Goal: Task Accomplishment & Management: Use online tool/utility

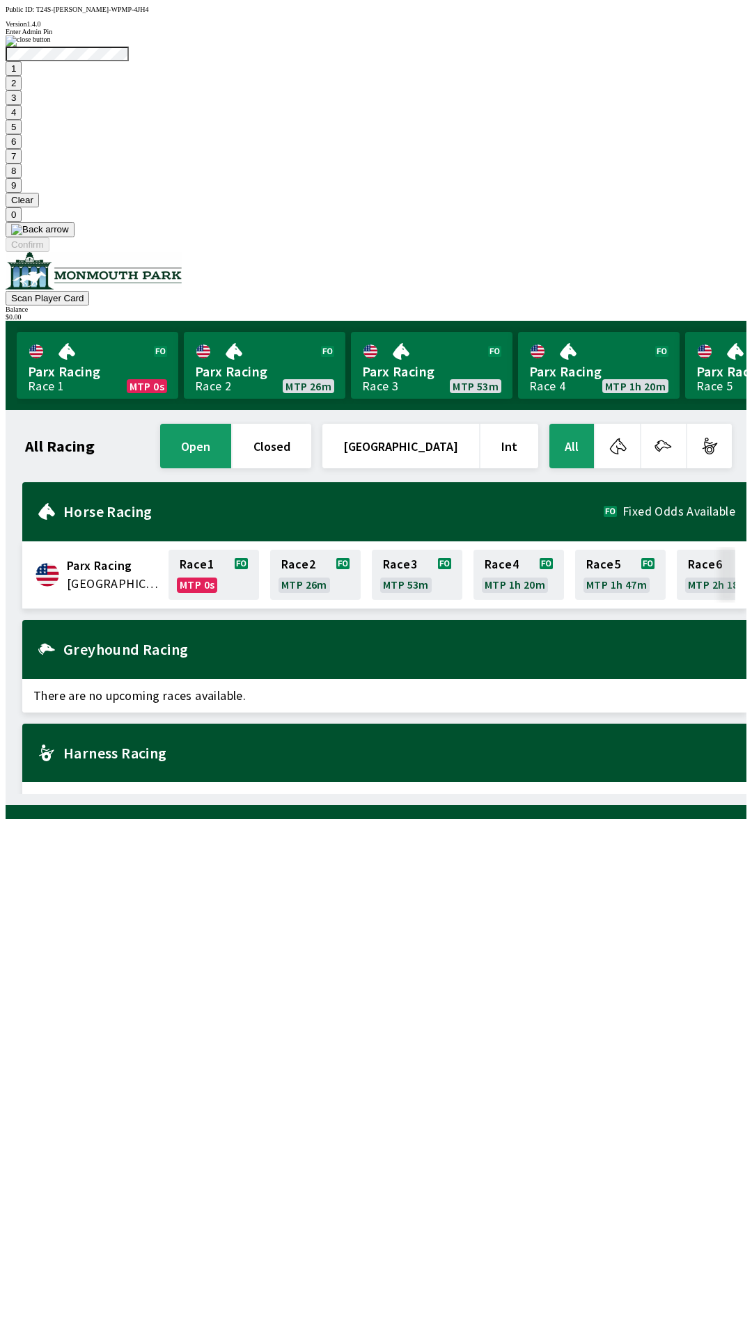
click at [22, 193] on button "9" at bounding box center [14, 185] width 16 height 15
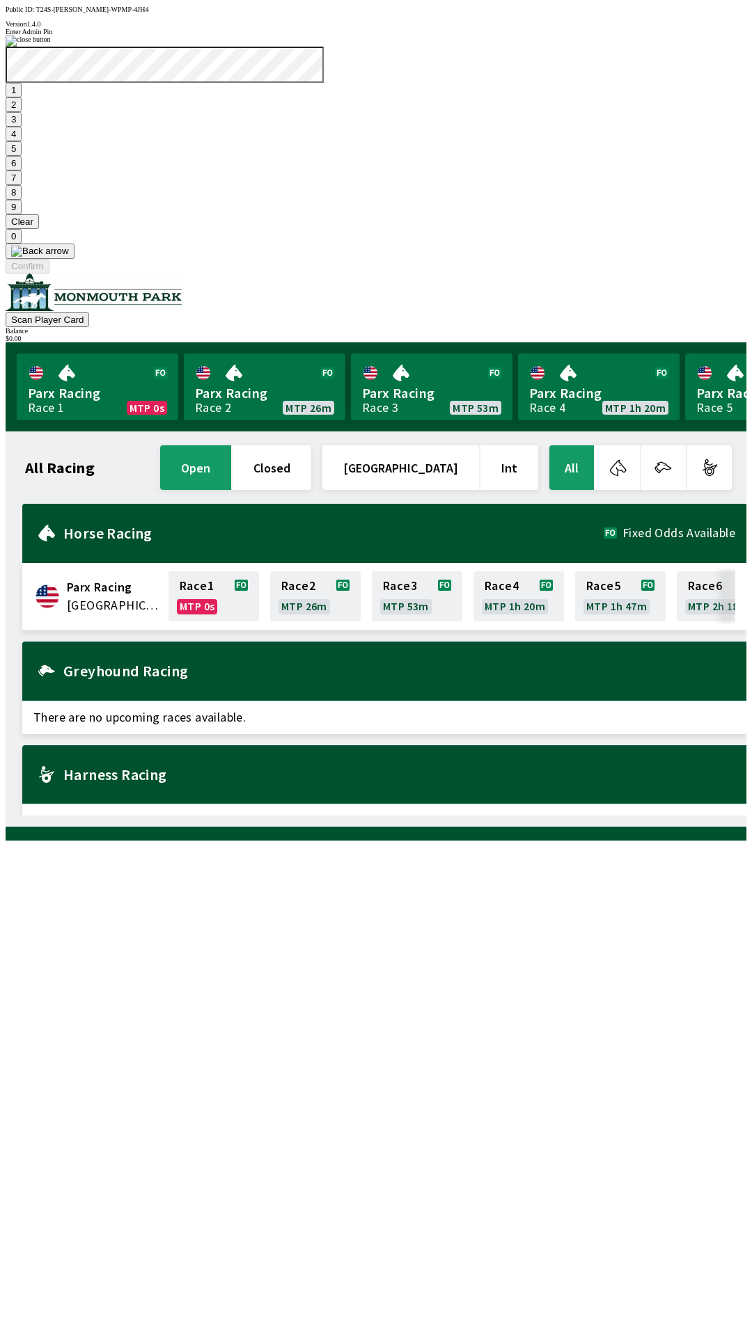
click at [22, 185] on button "7" at bounding box center [14, 178] width 16 height 15
click at [22, 127] on button "3" at bounding box center [14, 119] width 16 height 15
click at [49, 274] on button "Confirm" at bounding box center [28, 266] width 44 height 15
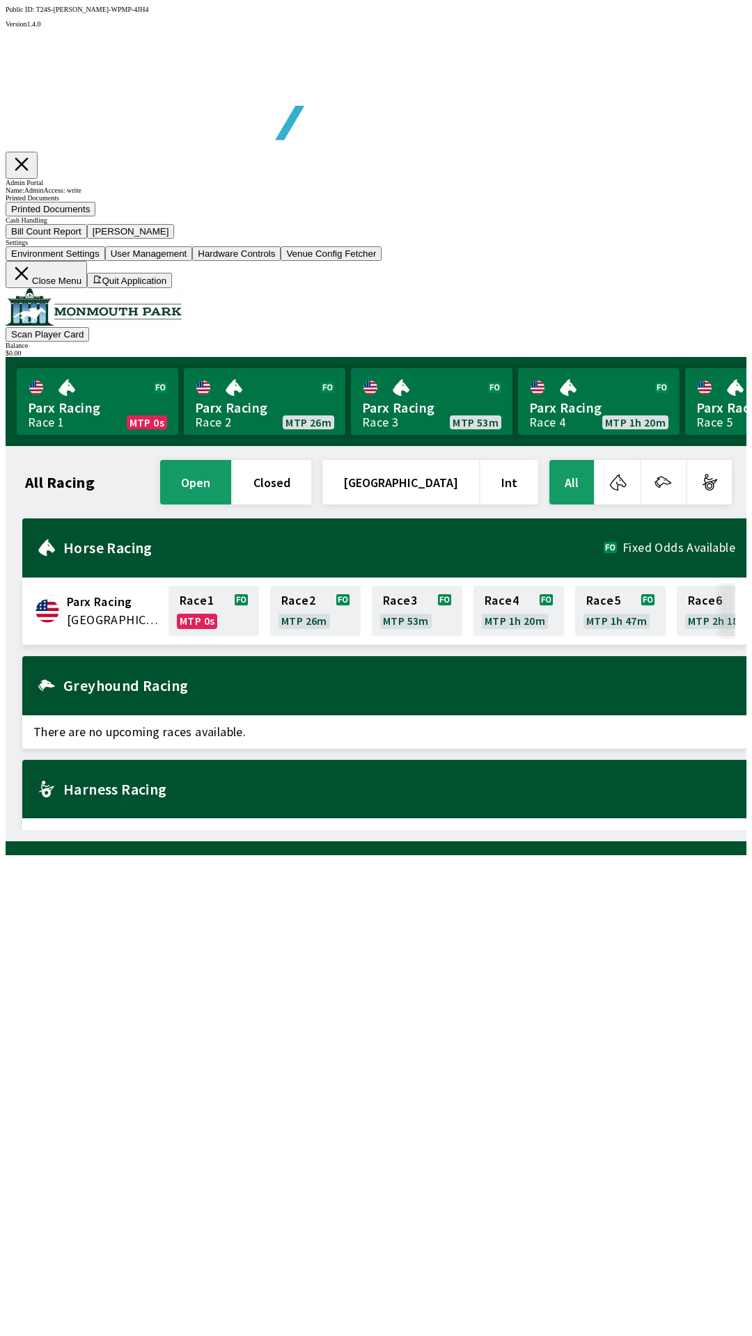
click at [87, 239] on button "Bill Count Report" at bounding box center [46, 231] width 81 height 15
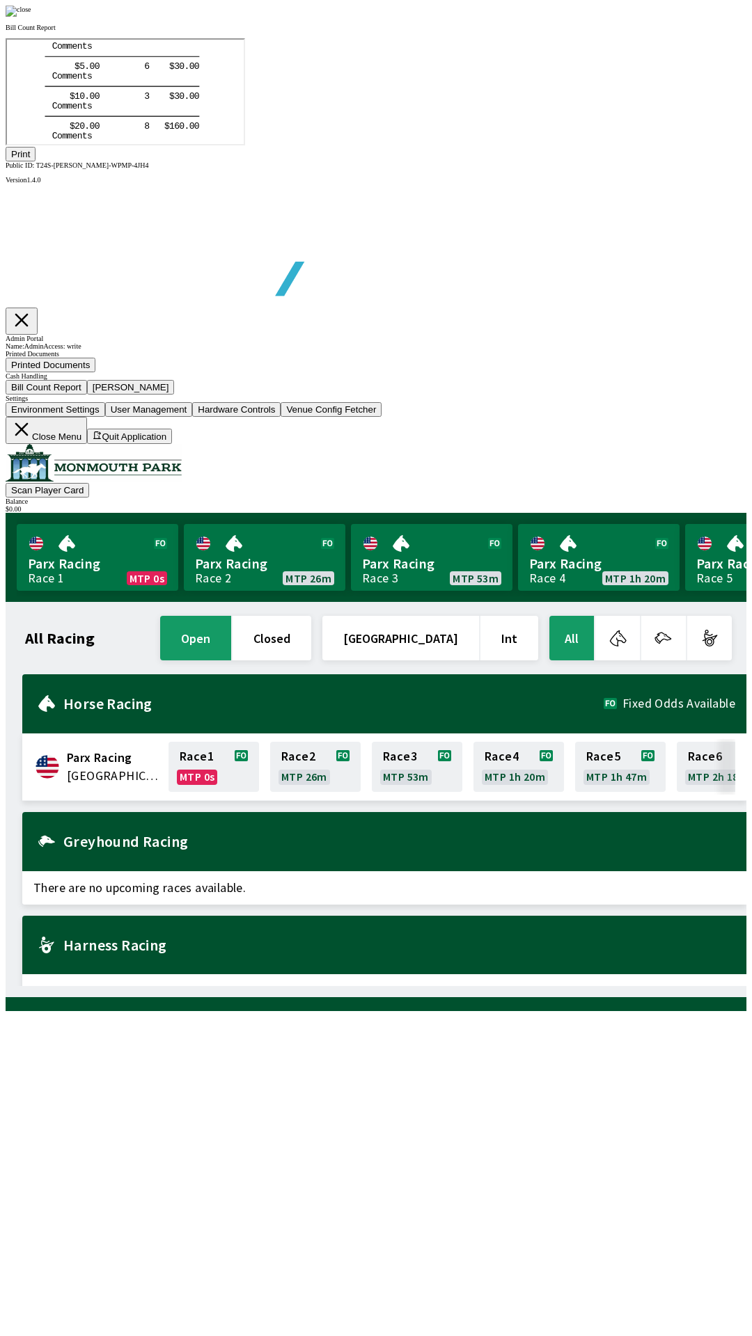
scroll to position [163, 0]
click at [35, 161] on button "Print" at bounding box center [21, 154] width 30 height 15
click at [640, 17] on div at bounding box center [376, 11] width 741 height 11
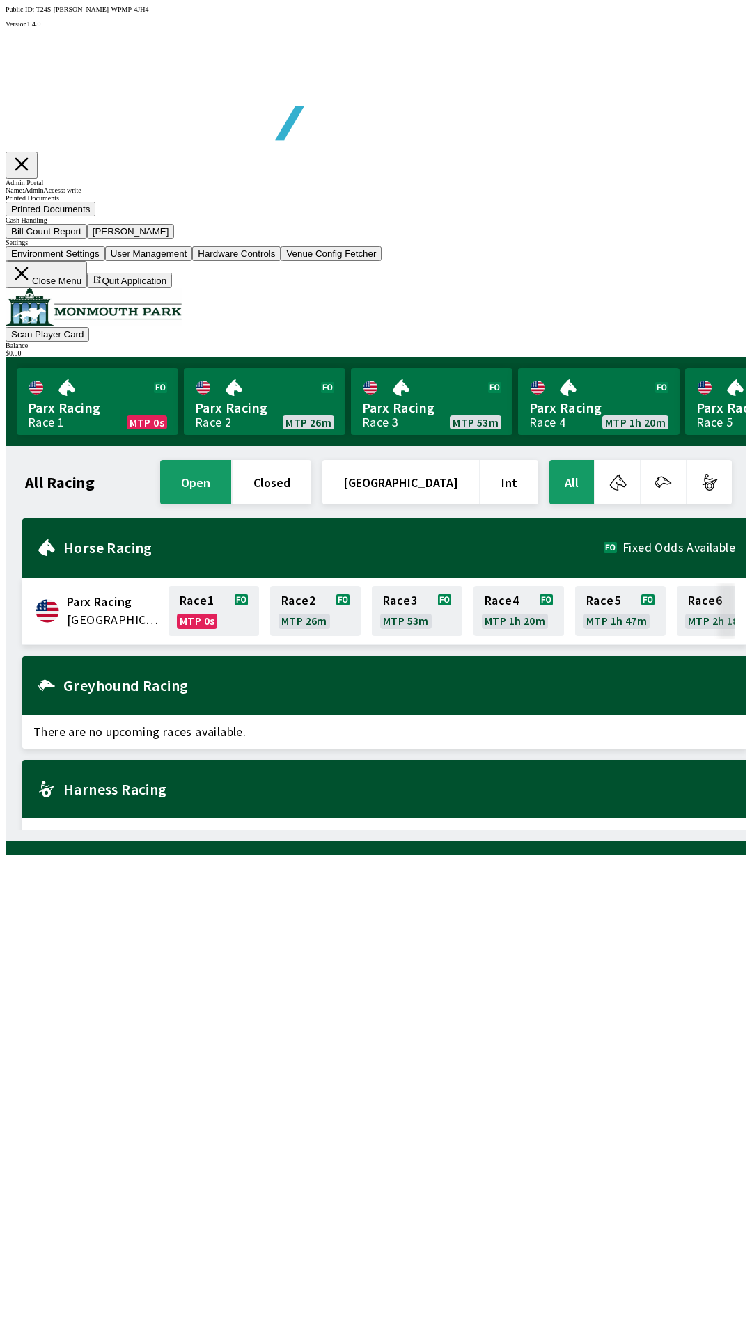
click at [175, 239] on button "[PERSON_NAME]" at bounding box center [131, 231] width 88 height 15
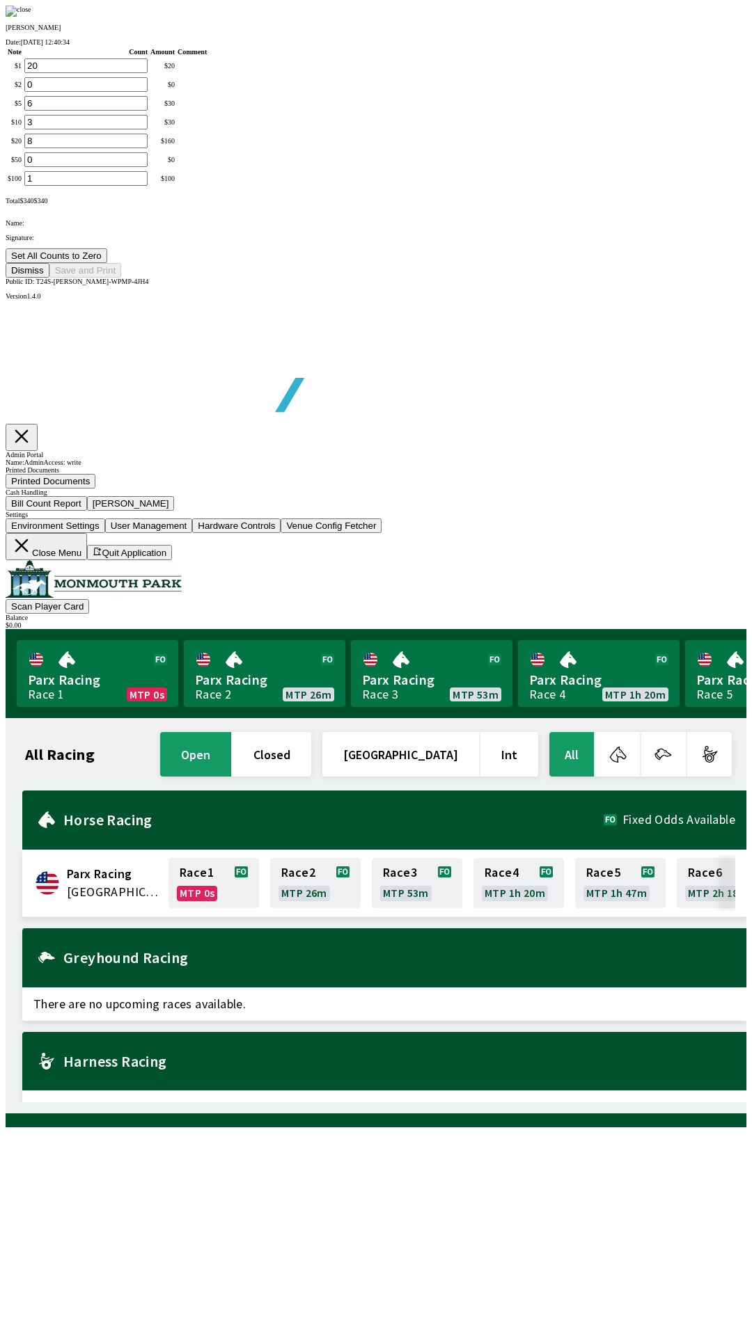
click at [107, 263] on button "Set All Counts to Zero" at bounding box center [57, 255] width 102 height 15
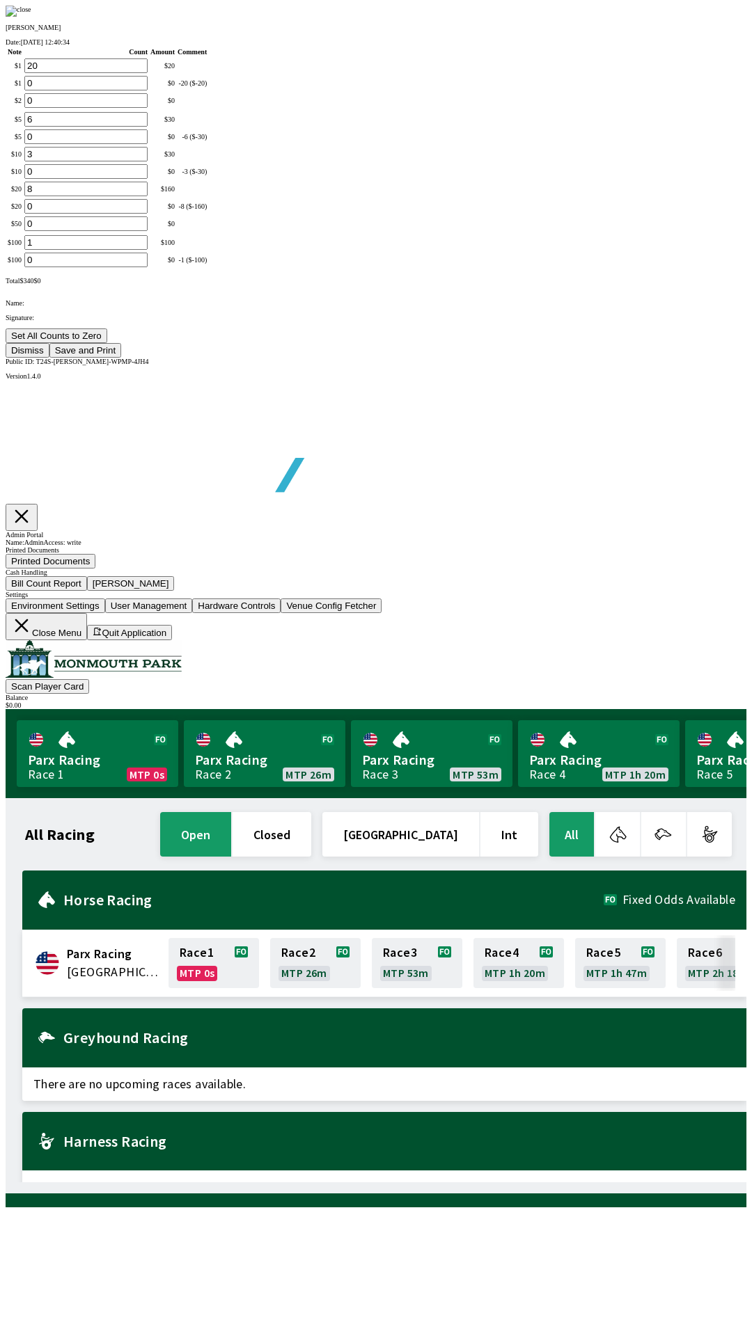
click at [121, 358] on button "Save and Print" at bounding box center [85, 350] width 72 height 15
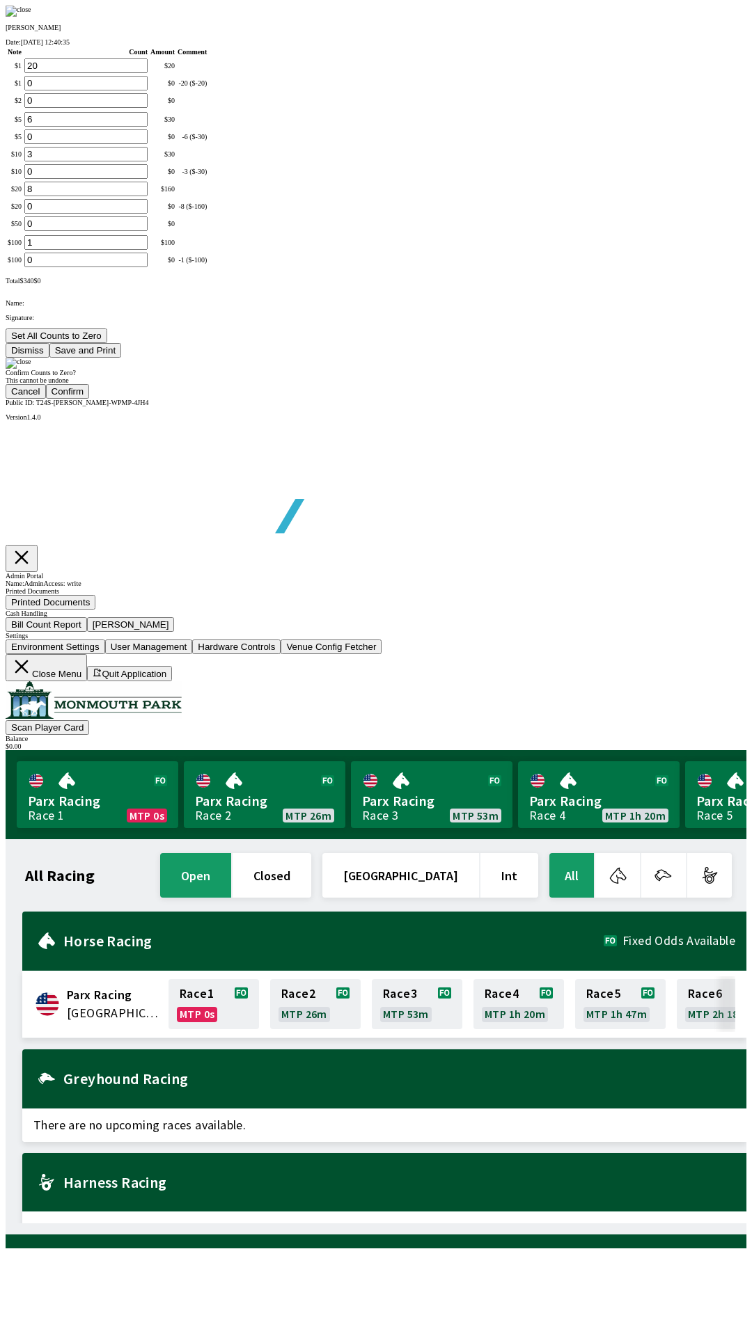
click at [90, 399] on button "Confirm" at bounding box center [68, 391] width 44 height 15
click at [31, 369] on img at bounding box center [19, 363] width 26 height 11
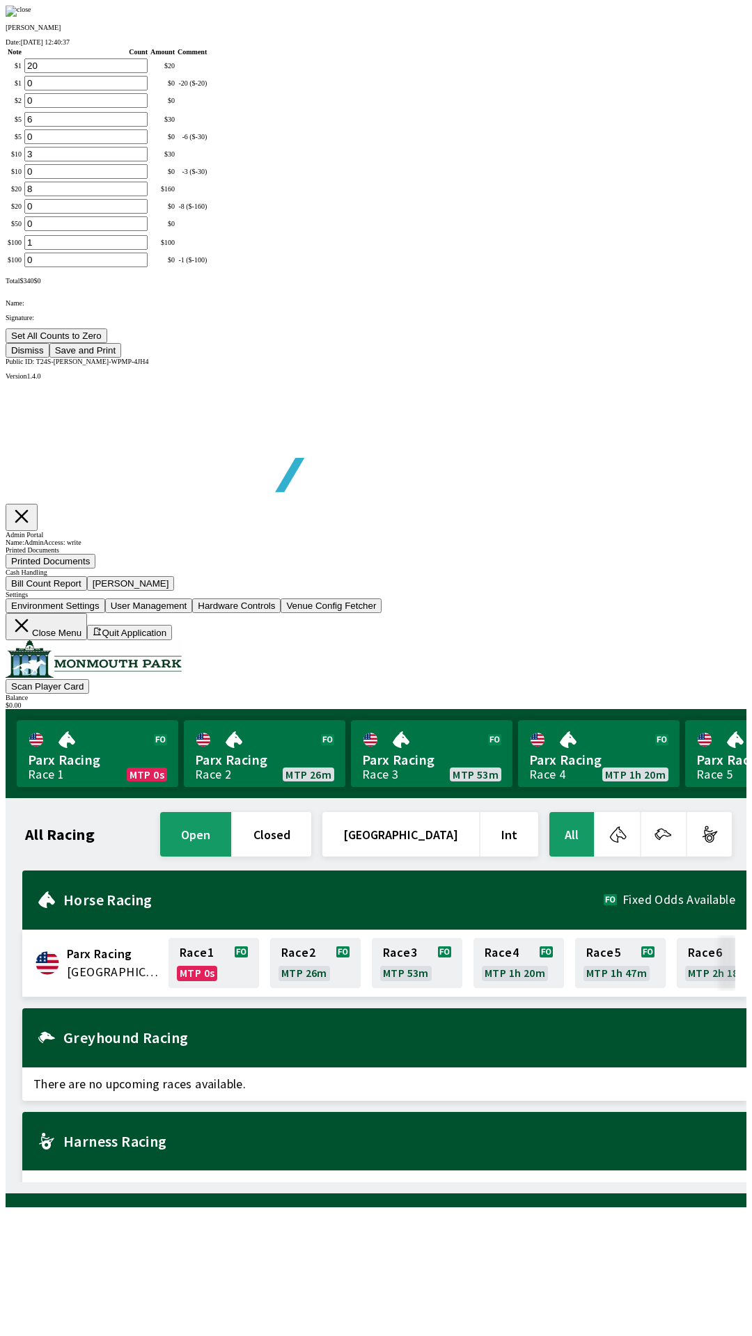
click at [655, 17] on div at bounding box center [376, 11] width 741 height 11
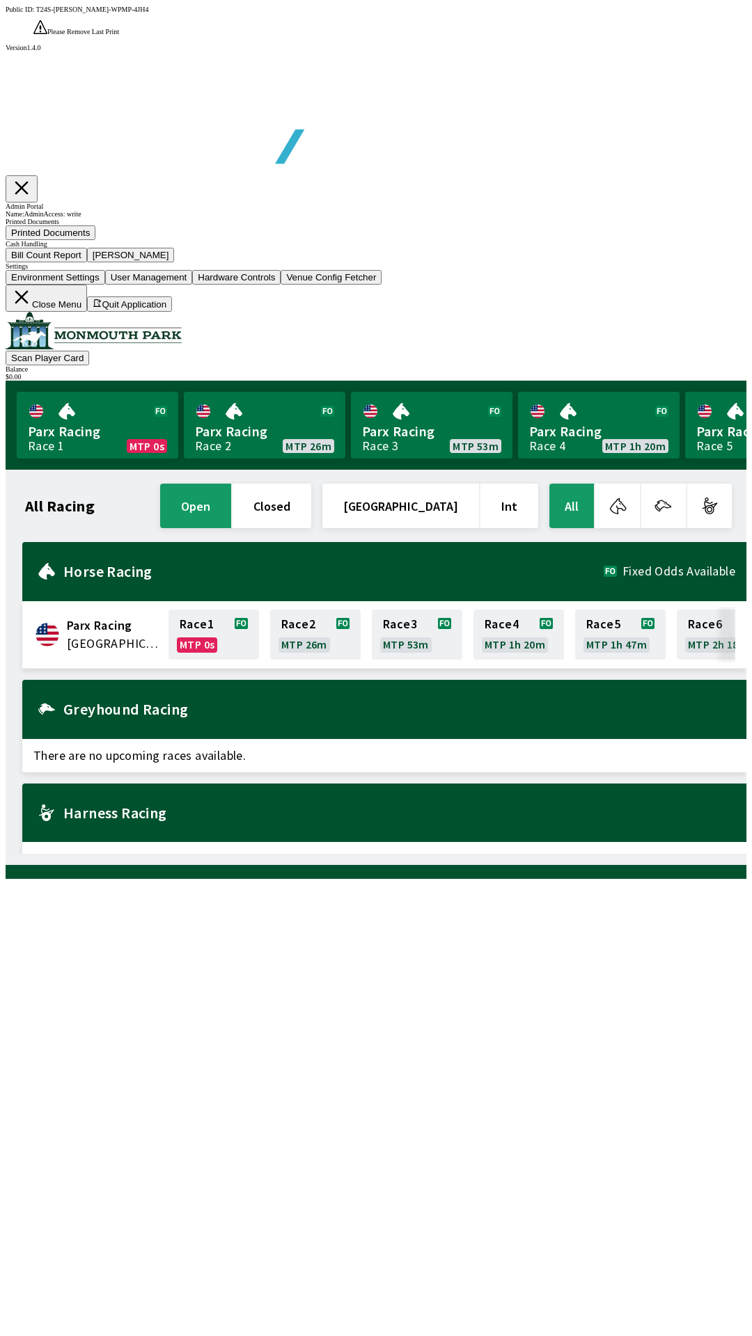
click at [29, 304] on icon at bounding box center [21, 297] width 13 height 13
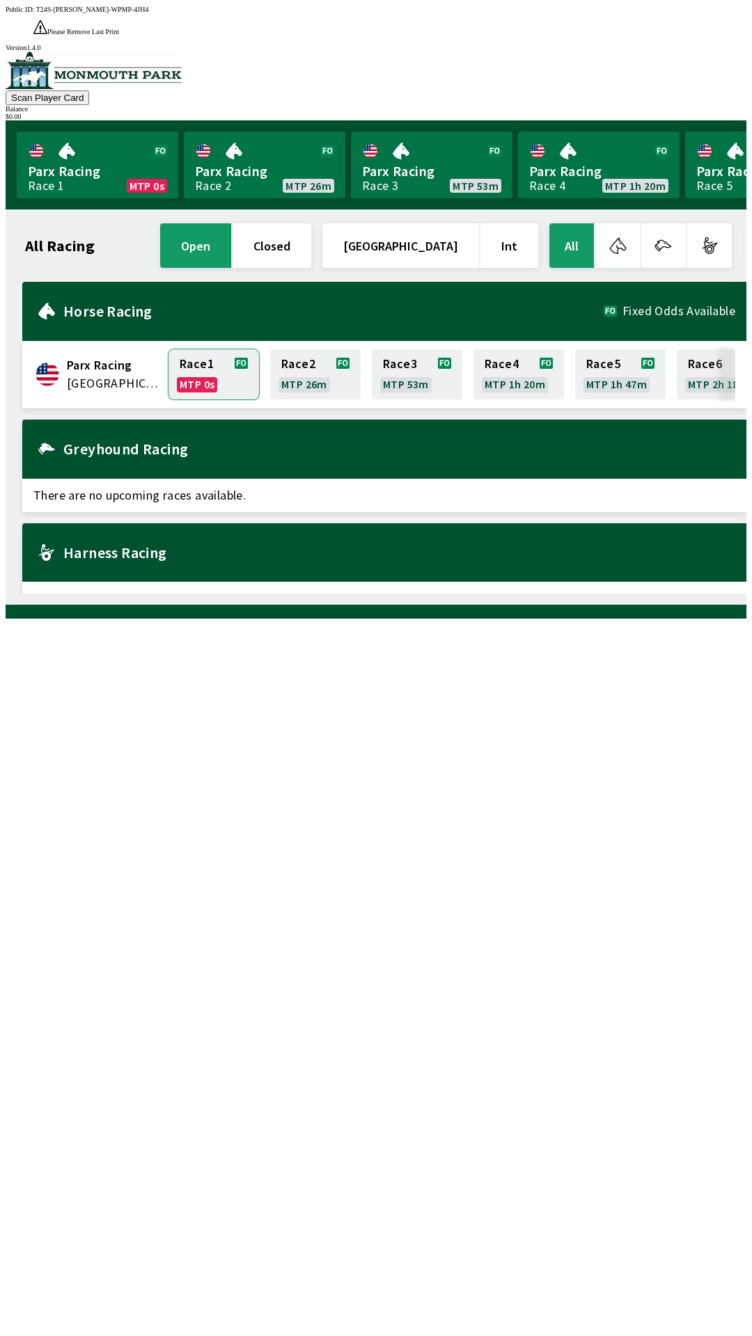
click at [226, 355] on link "Race 1 MTP 0s" at bounding box center [213, 374] width 90 height 50
